Goal: Transaction & Acquisition: Purchase product/service

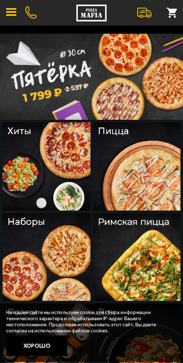
click at [3, 47] on img at bounding box center [91, 77] width 183 height 86
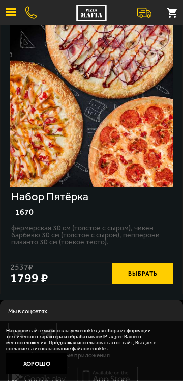
scroll to position [62, 0]
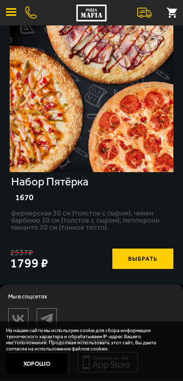
click at [130, 258] on button "Выбрать" at bounding box center [143, 259] width 61 height 20
click at [124, 253] on button "−" at bounding box center [123, 259] width 20 height 20
click at [129, 259] on button "Выбрать" at bounding box center [143, 259] width 61 height 20
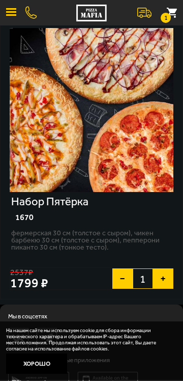
scroll to position [42, 0]
click at [123, 284] on button "−" at bounding box center [123, 279] width 20 height 20
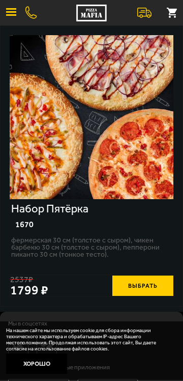
scroll to position [62, 0]
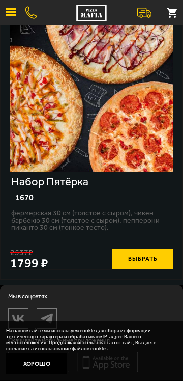
click at [38, 362] on button "Хорошо" at bounding box center [36, 364] width 61 height 20
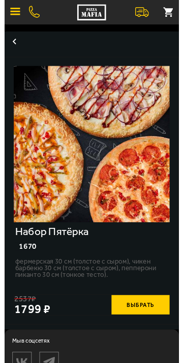
scroll to position [0, 0]
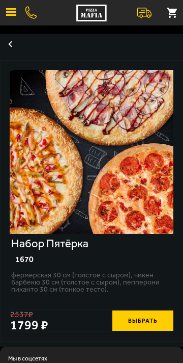
click at [169, 14] on button at bounding box center [172, 13] width 22 height 22
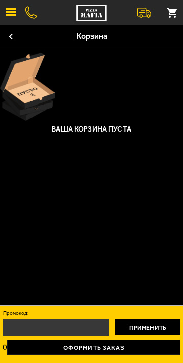
click at [140, 9] on button at bounding box center [145, 13] width 22 height 22
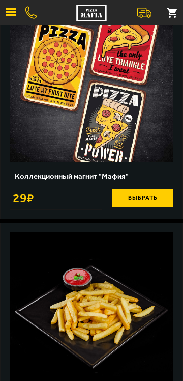
scroll to position [799, 0]
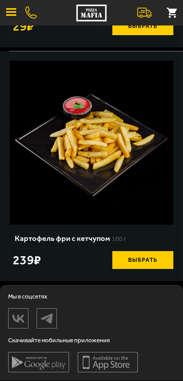
click at [11, 11] on span "button" at bounding box center [11, 12] width 10 height 2
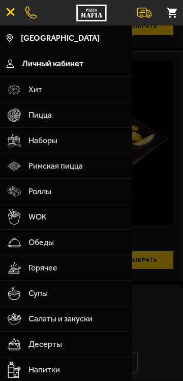
click at [35, 122] on span "Пицца" at bounding box center [77, 114] width 97 height 25
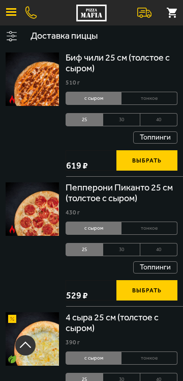
scroll to position [137, 0]
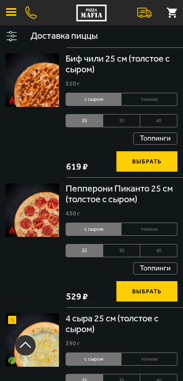
click at [30, 208] on img at bounding box center [33, 210] width 54 height 54
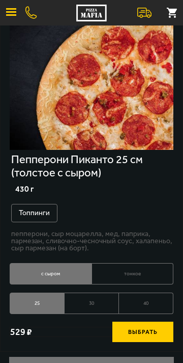
scroll to position [86, 0]
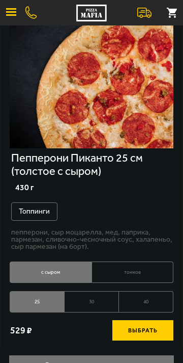
click at [11, 12] on span "button" at bounding box center [11, 12] width 10 height 2
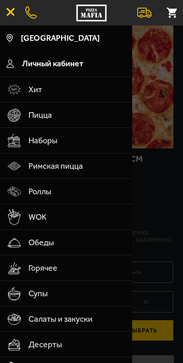
click at [33, 108] on span "Пицца" at bounding box center [77, 114] width 97 height 25
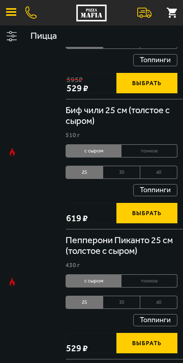
click at [37, 111] on span "Римская пицца" at bounding box center [28, 114] width 55 height 25
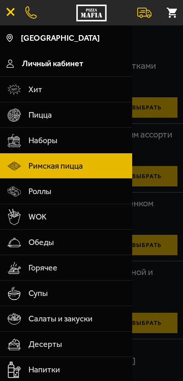
click at [150, 139] on div at bounding box center [91, 215] width 183 height 381
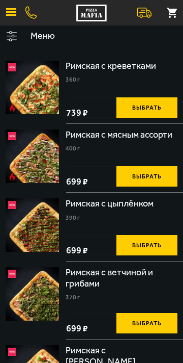
click at [13, 11] on button "button" at bounding box center [11, 13] width 22 height 22
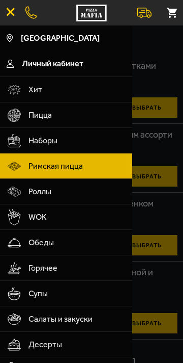
click at [33, 111] on span "Пицца" at bounding box center [77, 114] width 97 height 25
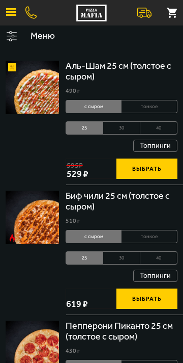
click at [47, 112] on img at bounding box center [33, 88] width 54 height 54
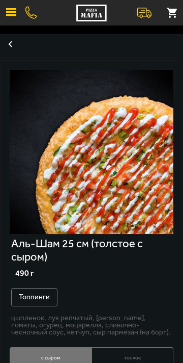
click at [14, 47] on button "button" at bounding box center [10, 44] width 20 height 20
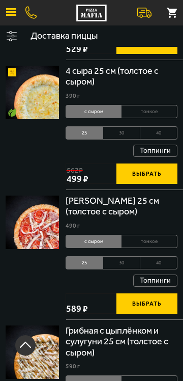
scroll to position [385, 0]
click at [40, 95] on img at bounding box center [33, 93] width 54 height 54
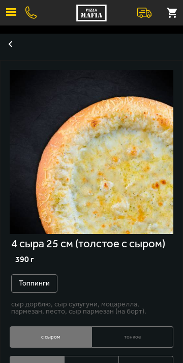
click at [16, 49] on button "button" at bounding box center [10, 44] width 20 height 20
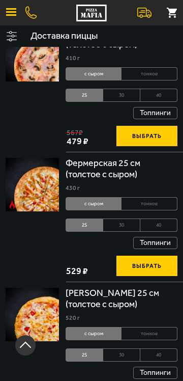
scroll to position [1215, 0]
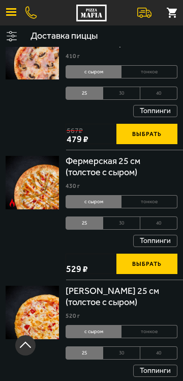
click at [24, 184] on img at bounding box center [33, 183] width 54 height 54
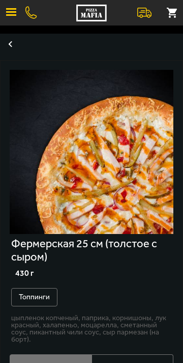
click at [11, 44] on button "button" at bounding box center [10, 44] width 20 height 20
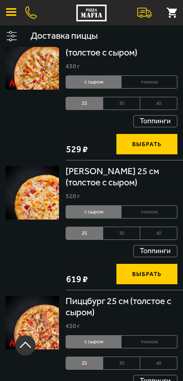
scroll to position [1336, 0]
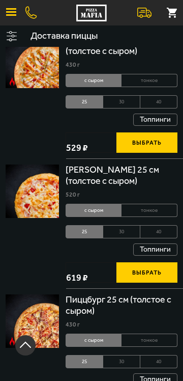
click at [37, 190] on img at bounding box center [33, 192] width 54 height 54
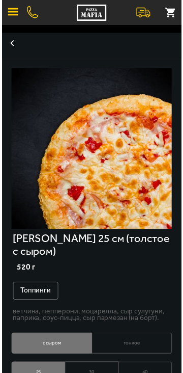
scroll to position [2, 0]
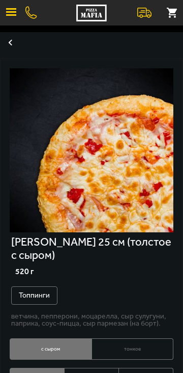
click at [14, 43] on button "button" at bounding box center [10, 42] width 20 height 20
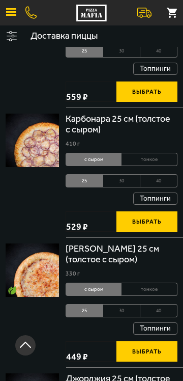
scroll to position [3348, 0]
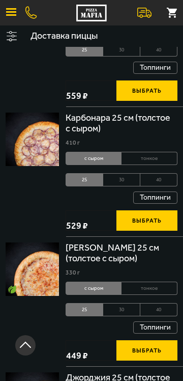
click at [151, 306] on li "40" at bounding box center [159, 309] width 37 height 13
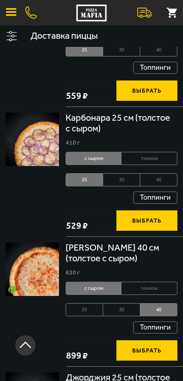
click at [86, 311] on li "25" at bounding box center [85, 309] width 38 height 13
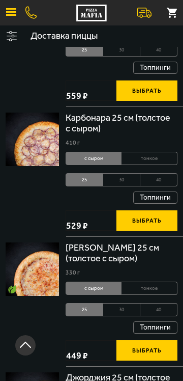
click at [36, 275] on img at bounding box center [33, 270] width 54 height 54
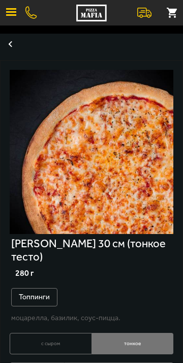
click at [8, 35] on button "button" at bounding box center [10, 44] width 20 height 20
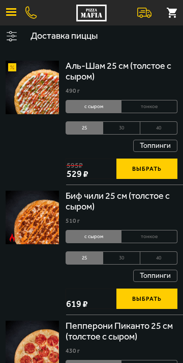
click at [40, 87] on img at bounding box center [33, 88] width 54 height 54
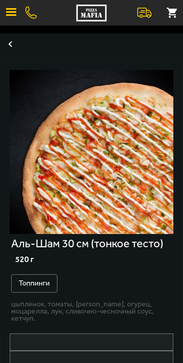
click at [5, 45] on button "button" at bounding box center [10, 44] width 20 height 20
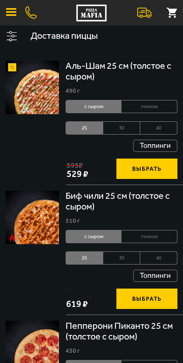
click at [33, 87] on img at bounding box center [33, 88] width 54 height 54
